Goal: Task Accomplishment & Management: Manage account settings

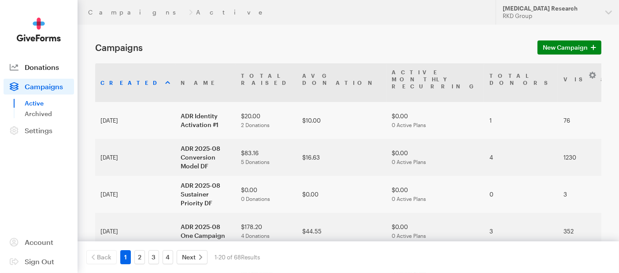
click at [43, 70] on span "Donations" at bounding box center [42, 67] width 34 height 8
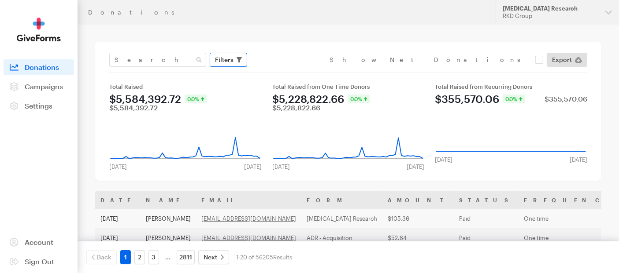
click at [218, 60] on span "Filters" at bounding box center [224, 60] width 18 height 11
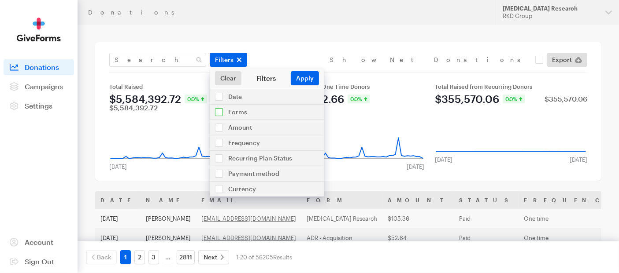
click at [214, 111] on input "checkbox" at bounding box center [267, 112] width 114 height 15
checkbox input "true"
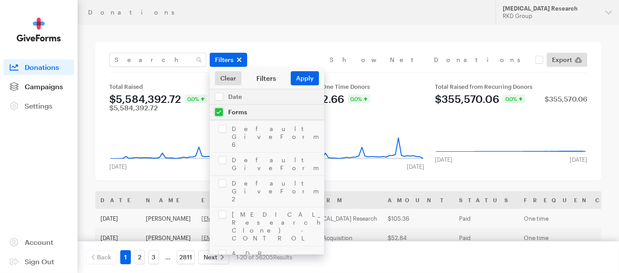
click at [40, 82] on span "Campaigns" at bounding box center [44, 86] width 38 height 8
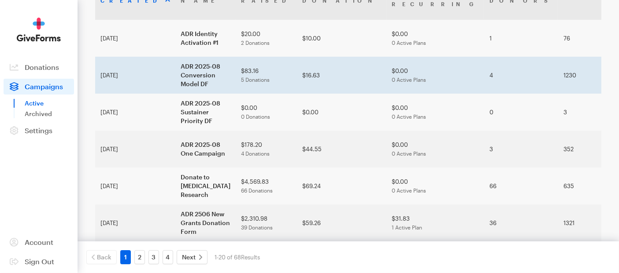
scroll to position [98, 0]
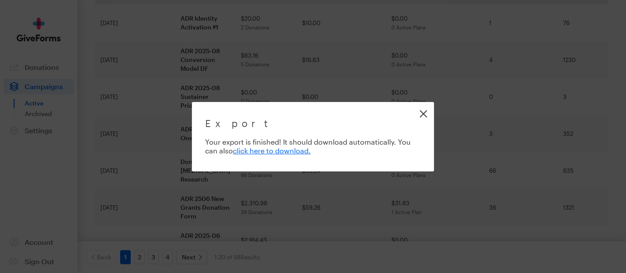
click at [420, 115] on link "Close" at bounding box center [423, 114] width 20 height 20
